Goal: Information Seeking & Learning: Learn about a topic

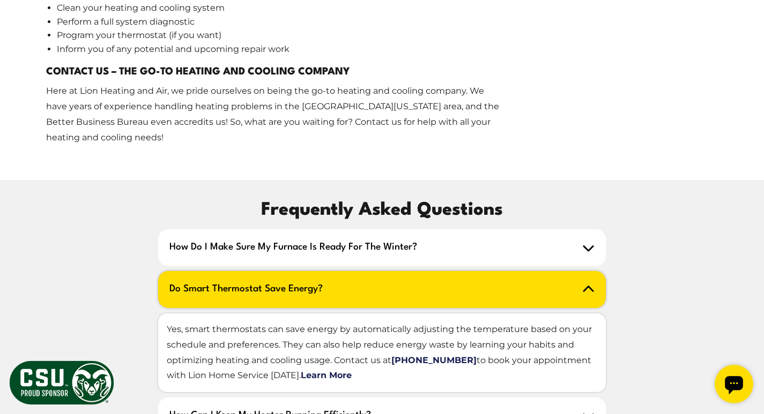
scroll to position [1527, 0]
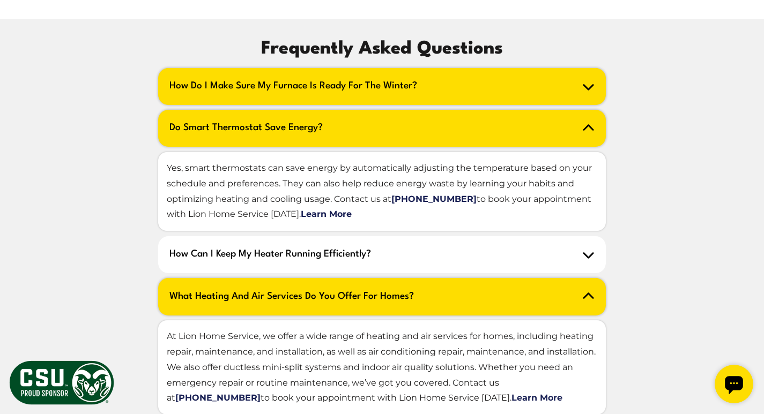
click at [560, 68] on h2 "How do I make sure my furnace is ready for the winter?" at bounding box center [382, 86] width 448 height 37
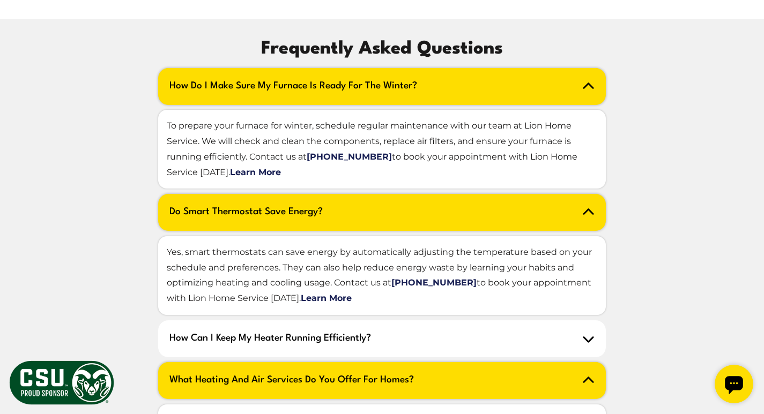
click at [133, 36] on div "Frequently Asked Questions How do I make sure my furnace is ready for the winte…" at bounding box center [382, 398] width 746 height 724
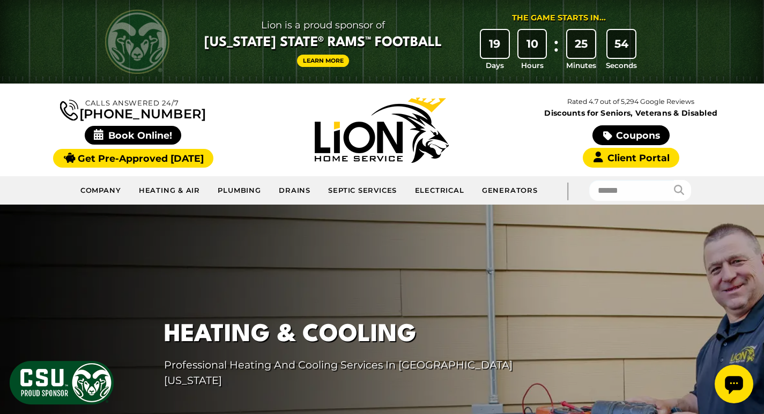
scroll to position [54, 0]
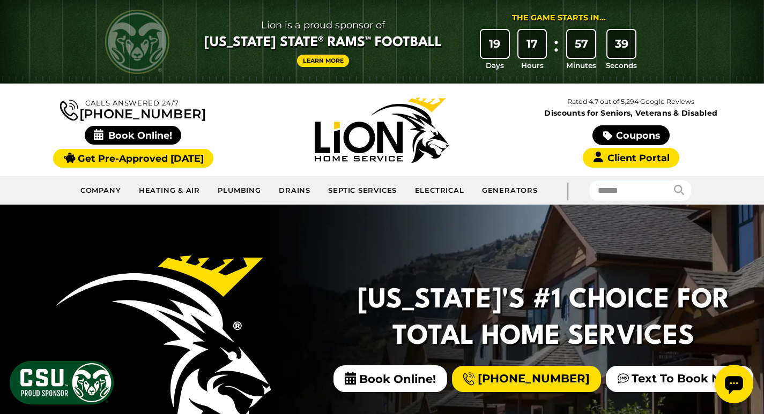
click at [189, 57] on div "Lion is a proud sponsor of [US_STATE] State® Rams™ Football Learn More The Game…" at bounding box center [423, 41] width 472 height 58
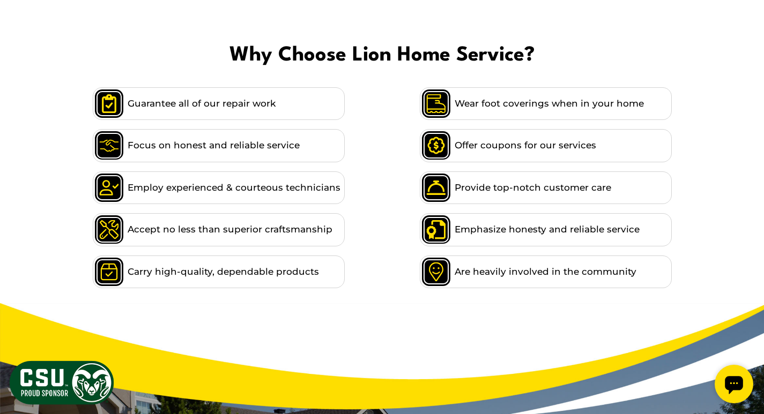
scroll to position [787, 0]
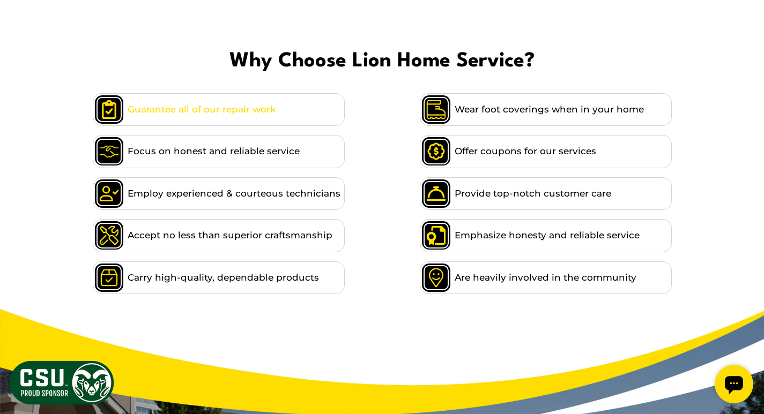
click at [177, 108] on span "Guarantee all of our repair work" at bounding box center [202, 109] width 148 height 14
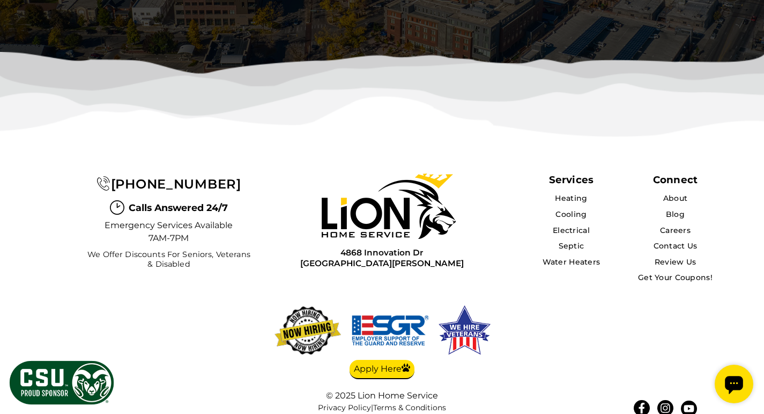
scroll to position [3411, 0]
